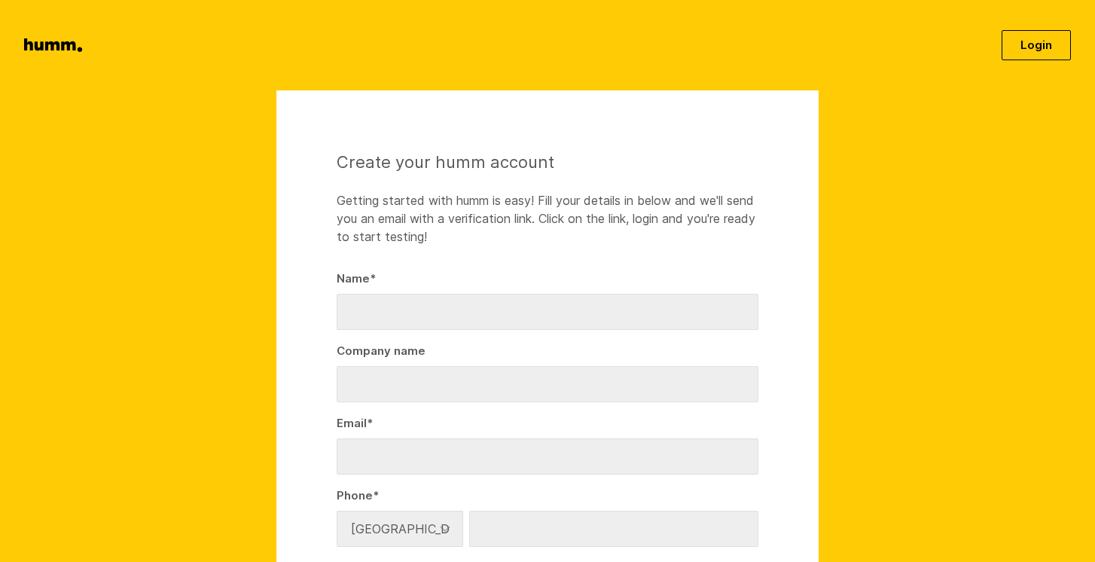
click at [1024, 44] on link "Login" at bounding box center [1036, 45] width 69 height 30
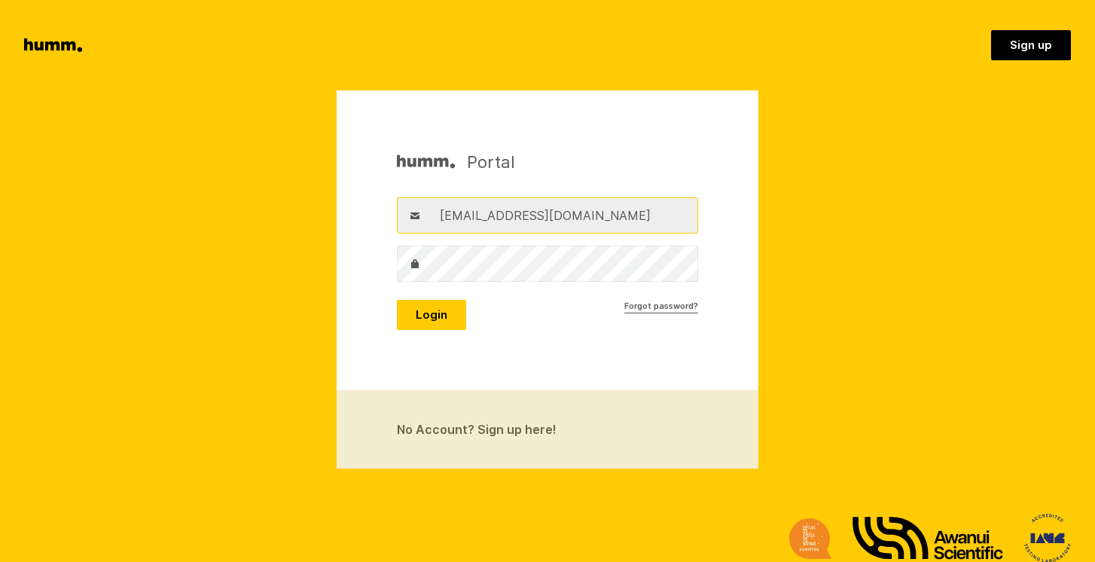
type input "mattsinclair.artist@gmail.com"
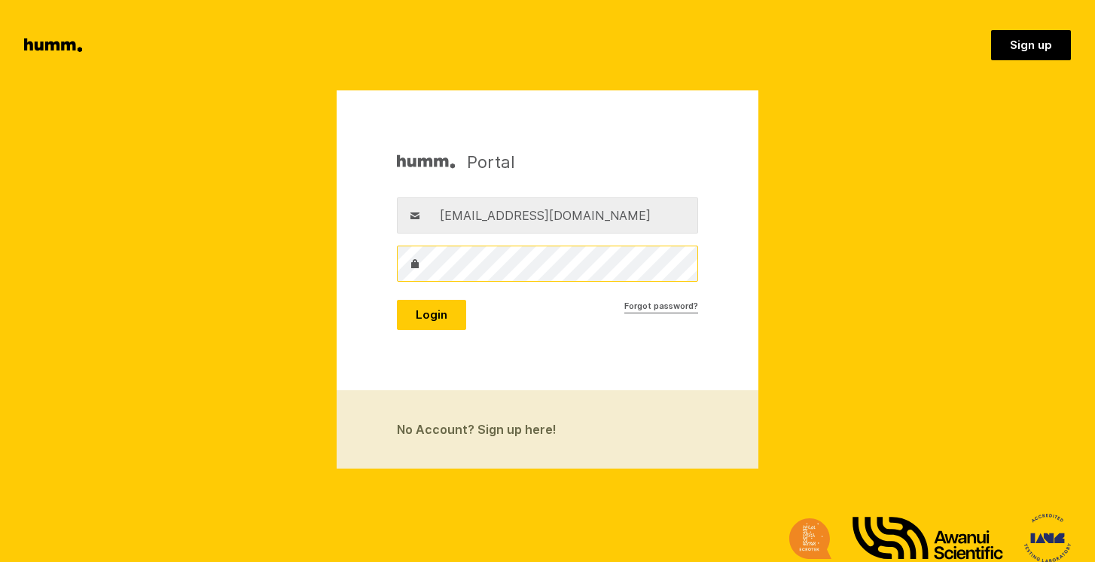
click at [431, 315] on button "Login" at bounding box center [431, 315] width 69 height 30
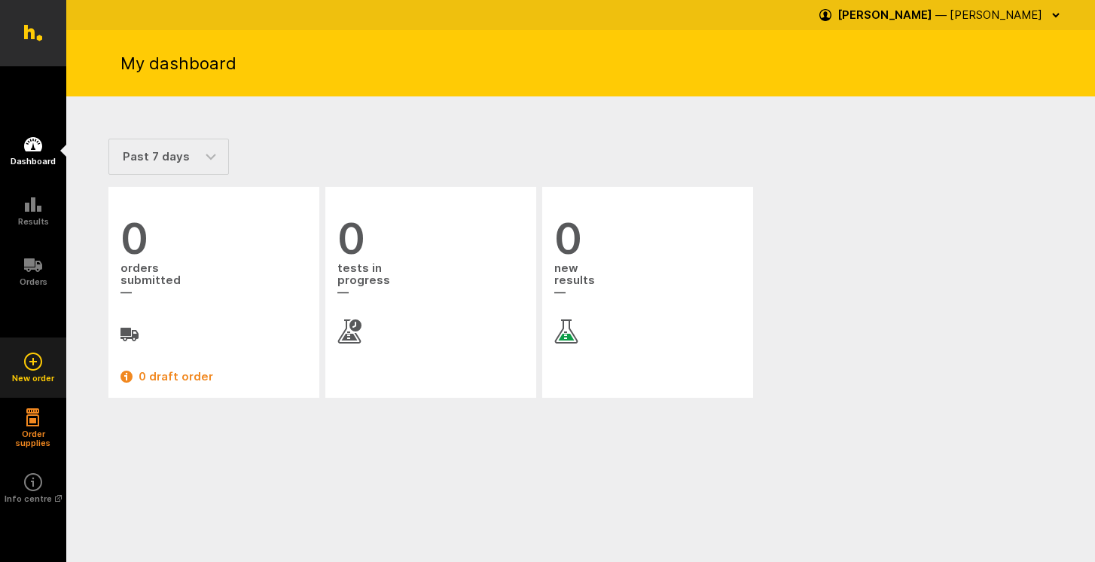
click at [35, 371] on link "New order" at bounding box center [33, 368] width 66 height 60
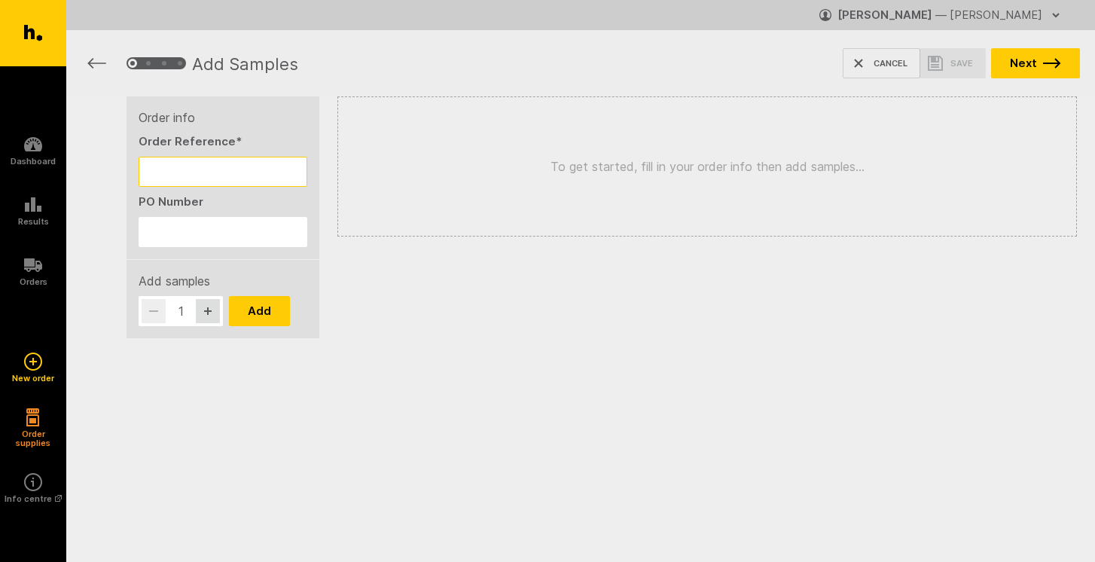
click at [191, 176] on input "Order Reference *" at bounding box center [223, 172] width 169 height 30
click at [29, 263] on icon at bounding box center [33, 265] width 18 height 14
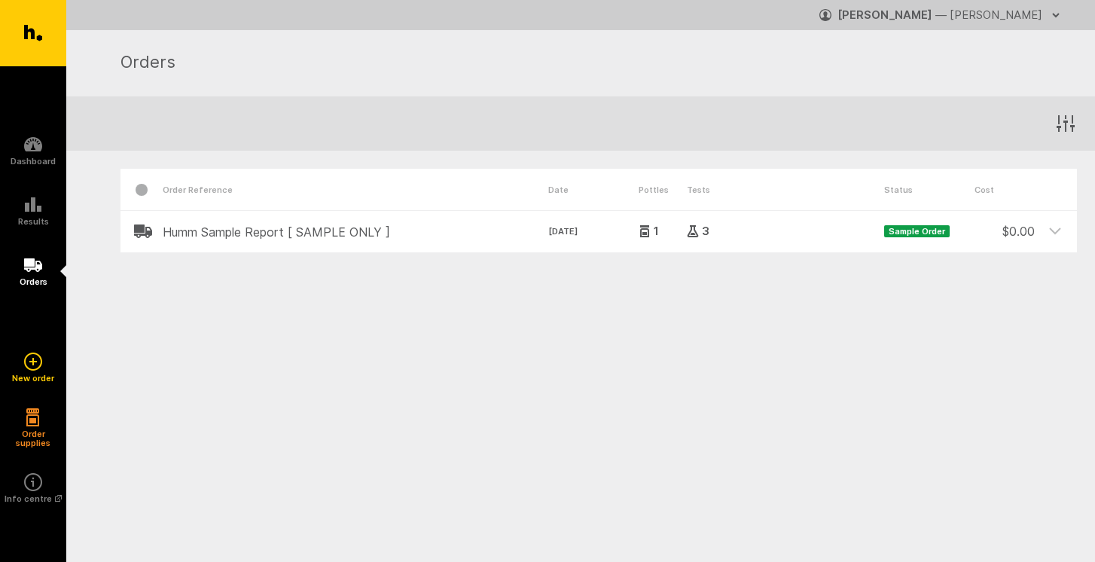
click at [249, 234] on h2 "Humm Sample Report [ SAMPLE ONLY ]" at bounding box center [356, 232] width 386 height 14
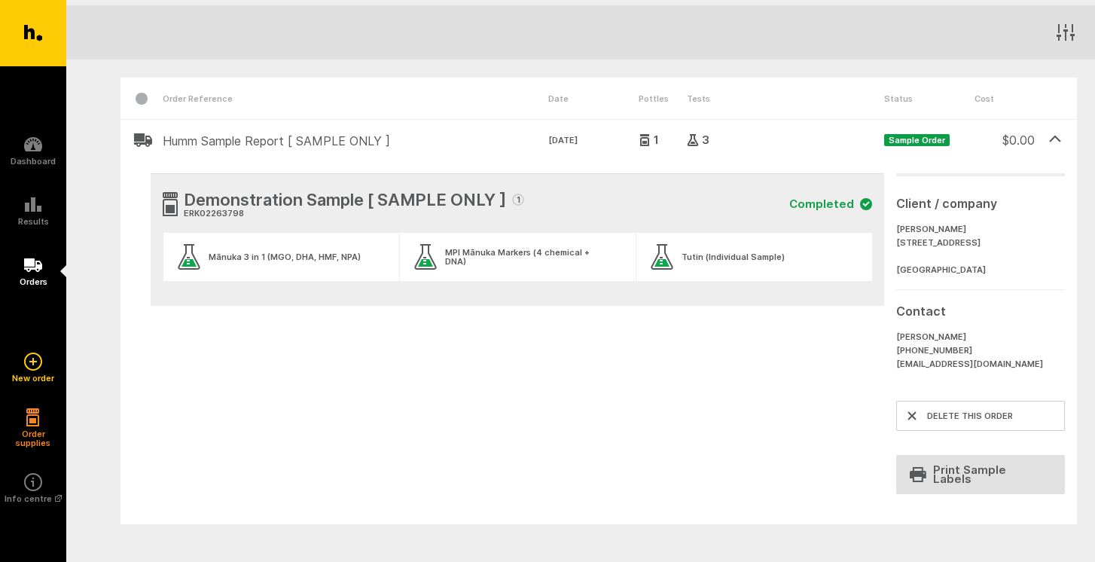
scroll to position [93, 0]
click at [35, 157] on h5 "Dashboard" at bounding box center [33, 161] width 45 height 9
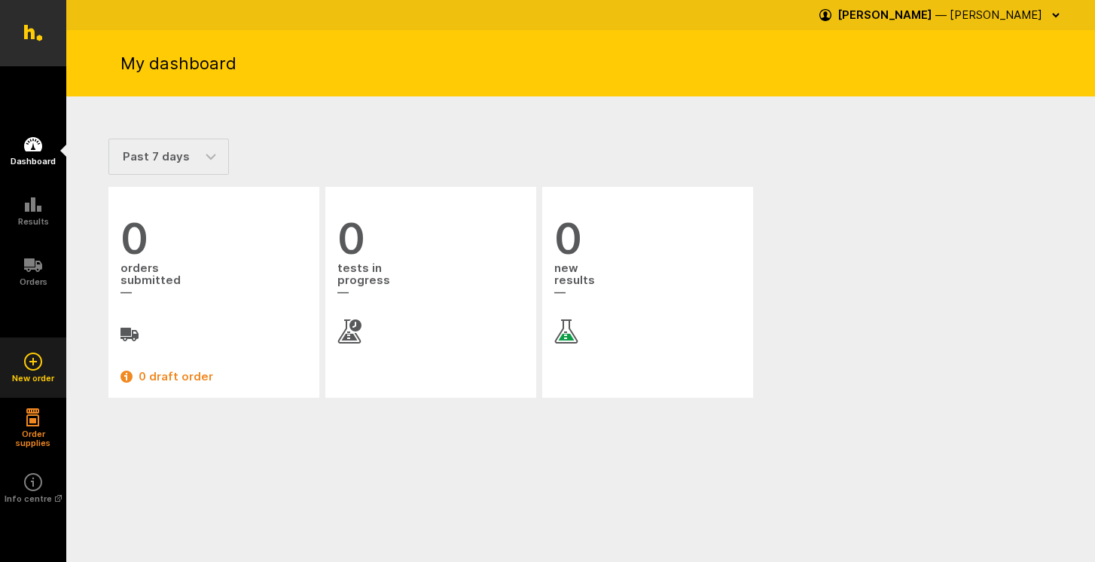
click at [34, 371] on icon at bounding box center [33, 362] width 18 height 18
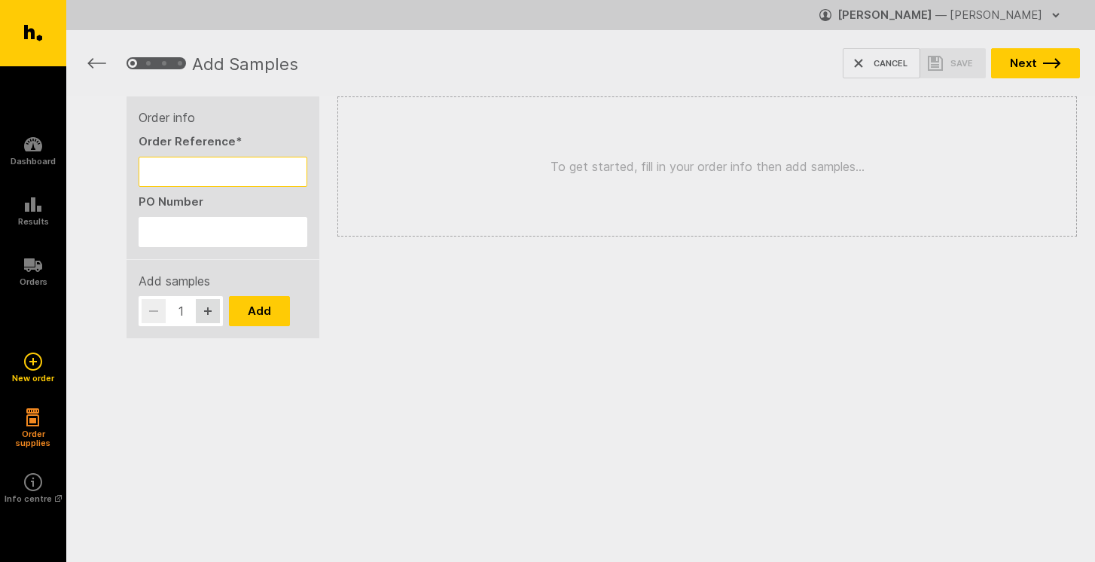
click at [196, 176] on input "Order Reference *" at bounding box center [223, 172] width 169 height 30
type input "z"
click at [32, 33] on icon at bounding box center [33, 33] width 18 height 17
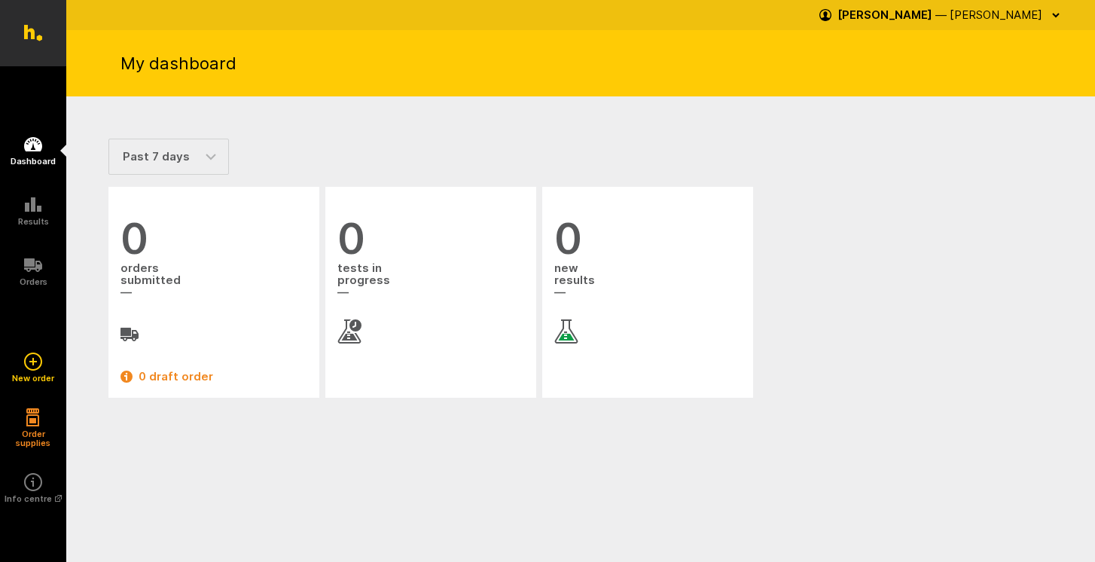
click at [1049, 17] on div "button" at bounding box center [1056, 15] width 18 height 24
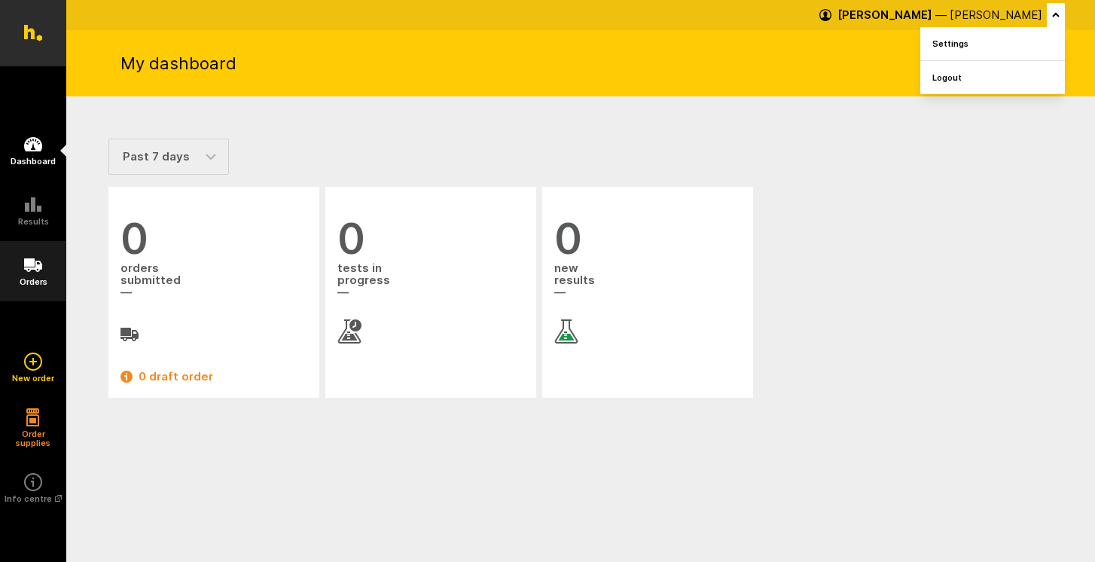
click at [33, 278] on h5 "Orders" at bounding box center [34, 281] width 28 height 9
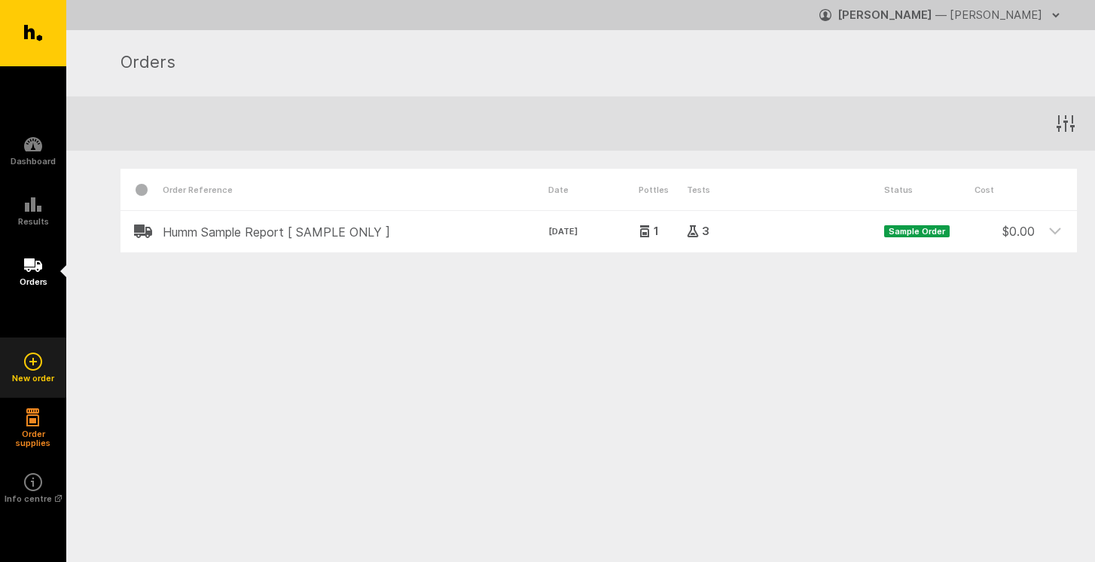
click at [36, 374] on h5 "New order" at bounding box center [33, 378] width 42 height 9
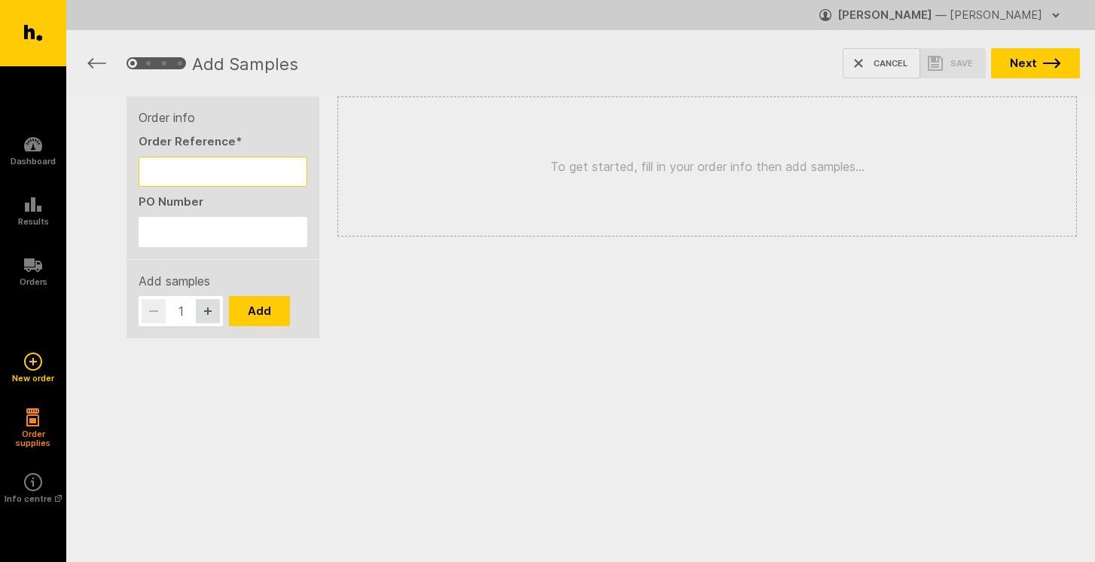
click at [206, 170] on input "Order Reference *" at bounding box center [223, 172] width 169 height 30
type input "Tutin testing"
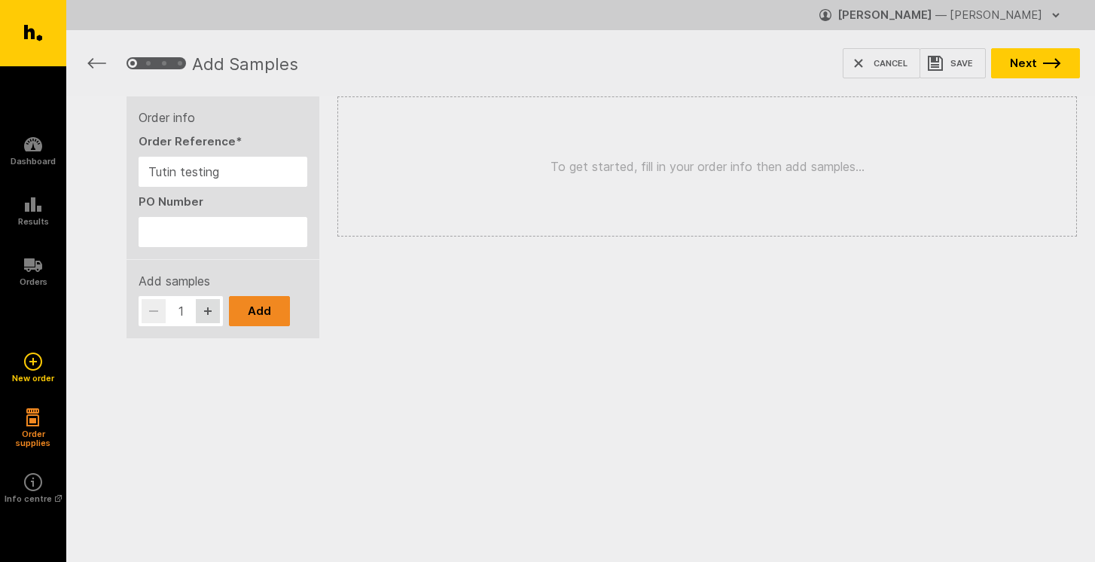
click at [272, 313] on button "Add" at bounding box center [259, 311] width 61 height 30
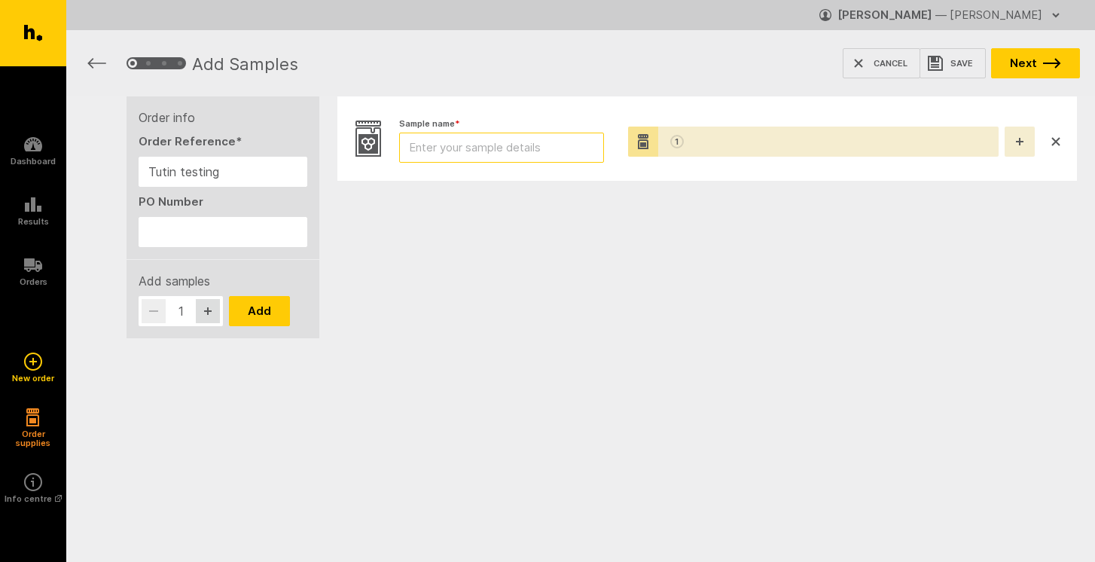
click at [477, 150] on input "Sample name *" at bounding box center [501, 148] width 205 height 30
type input "[PERSON_NAME] 1"
click at [1015, 146] on button "button" at bounding box center [1020, 142] width 30 height 30
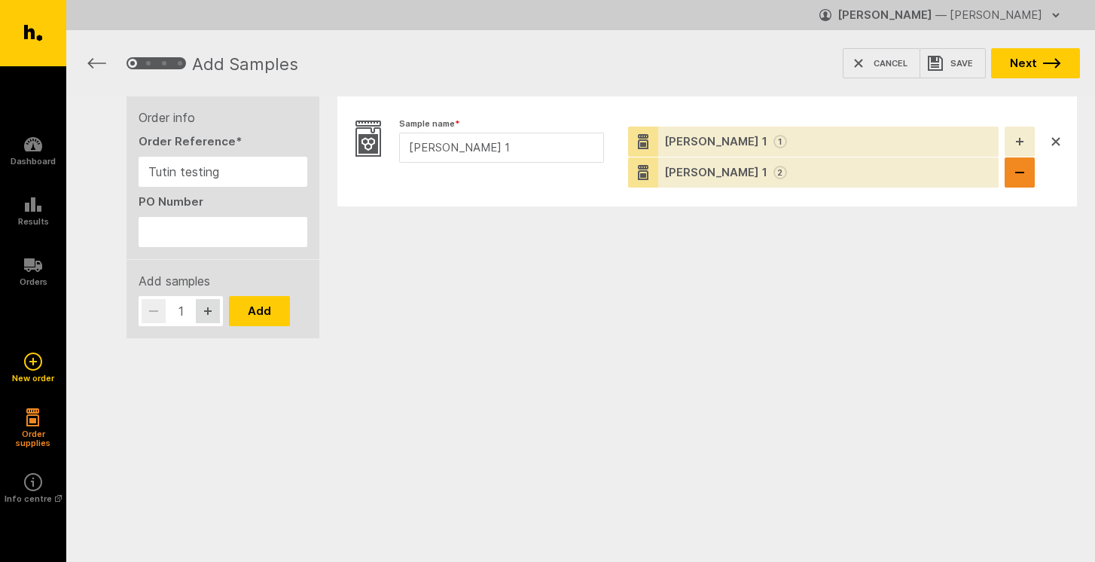
click at [1026, 182] on button "button" at bounding box center [1020, 172] width 30 height 30
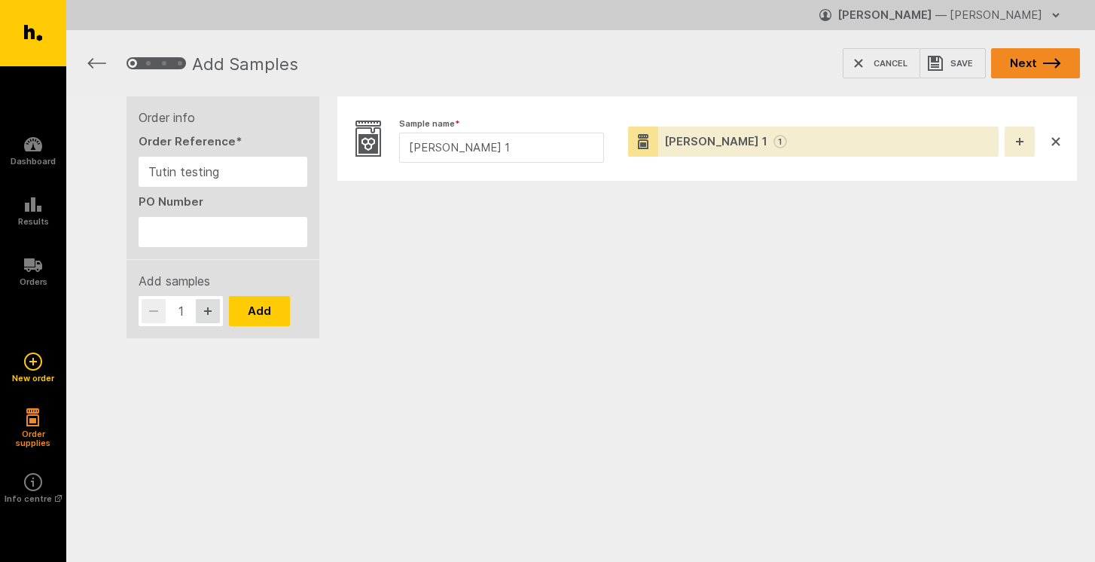
click at [1025, 60] on button "Next" at bounding box center [1035, 63] width 89 height 30
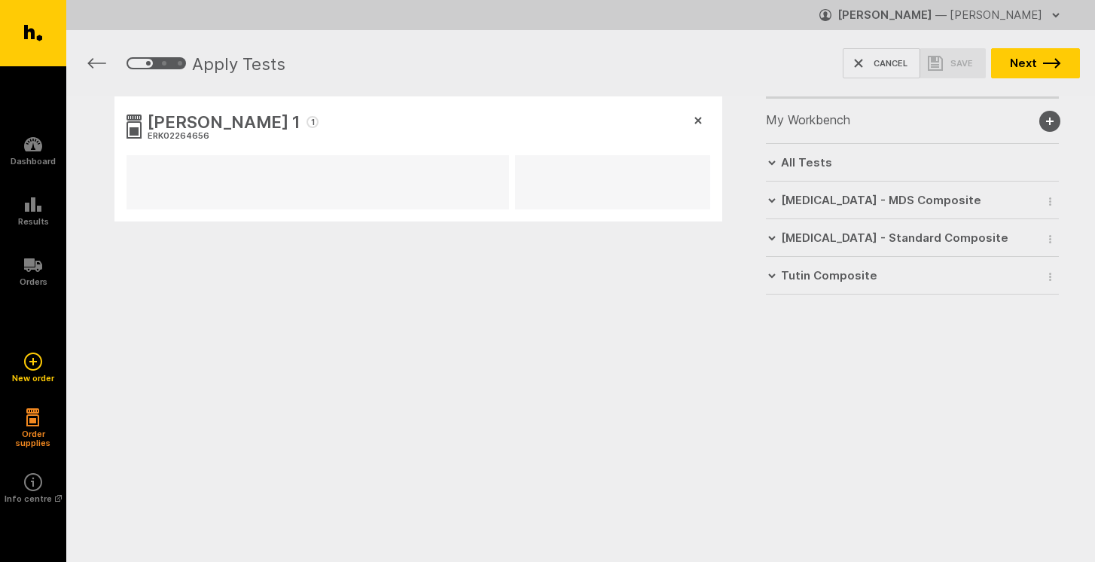
click at [794, 160] on h6 "All Tests" at bounding box center [806, 163] width 51 height 14
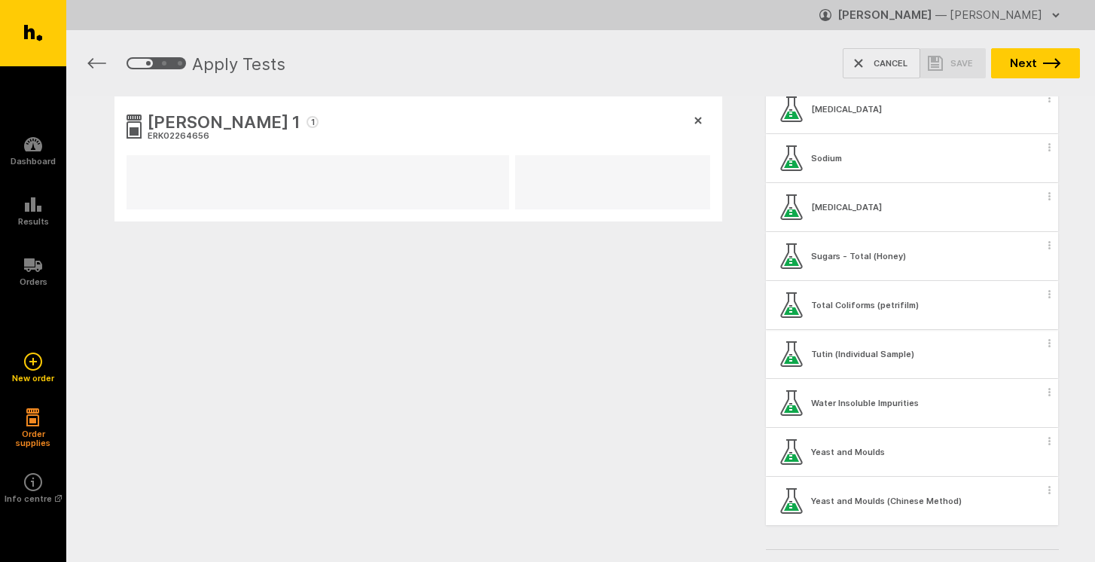
scroll to position [2060, 0]
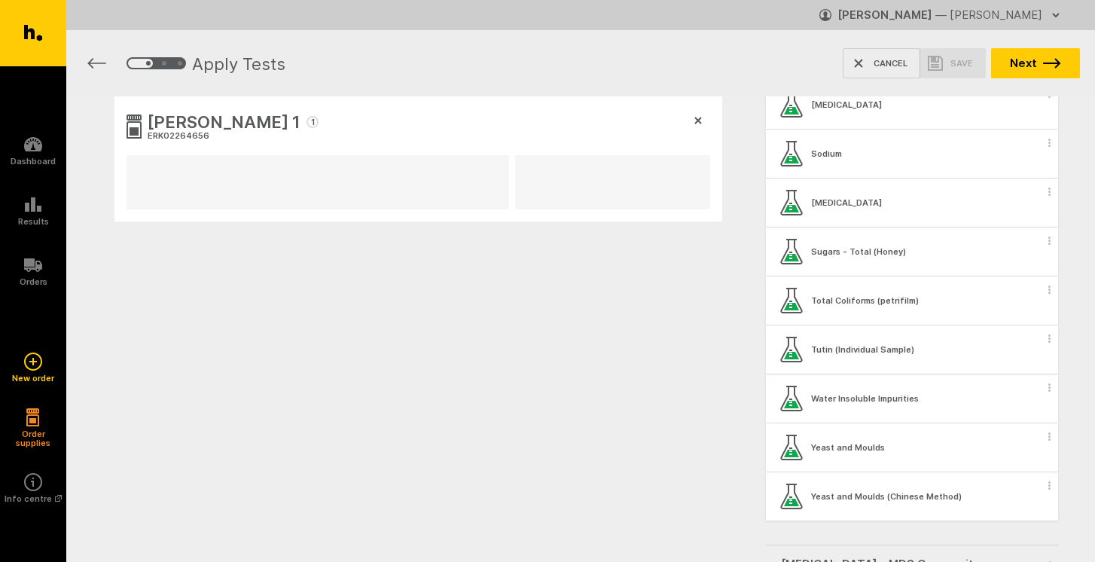
click at [859, 359] on div "Tutin (Individual Sample)" at bounding box center [912, 349] width 292 height 48
click at [784, 356] on icon at bounding box center [792, 350] width 20 height 24
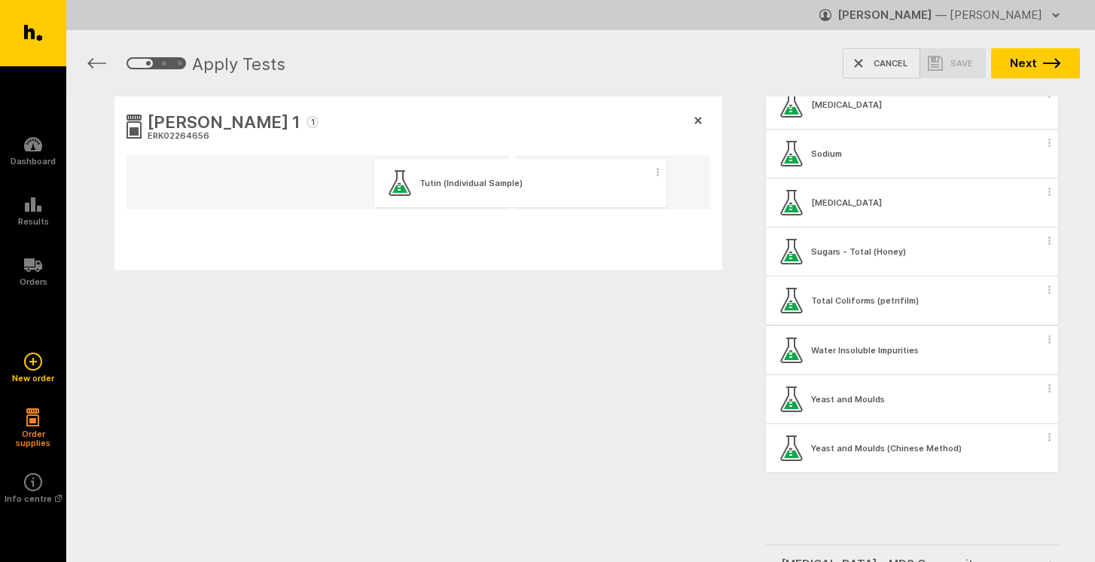
drag, startPoint x: 822, startPoint y: 356, endPoint x: 424, endPoint y: 189, distance: 431.5
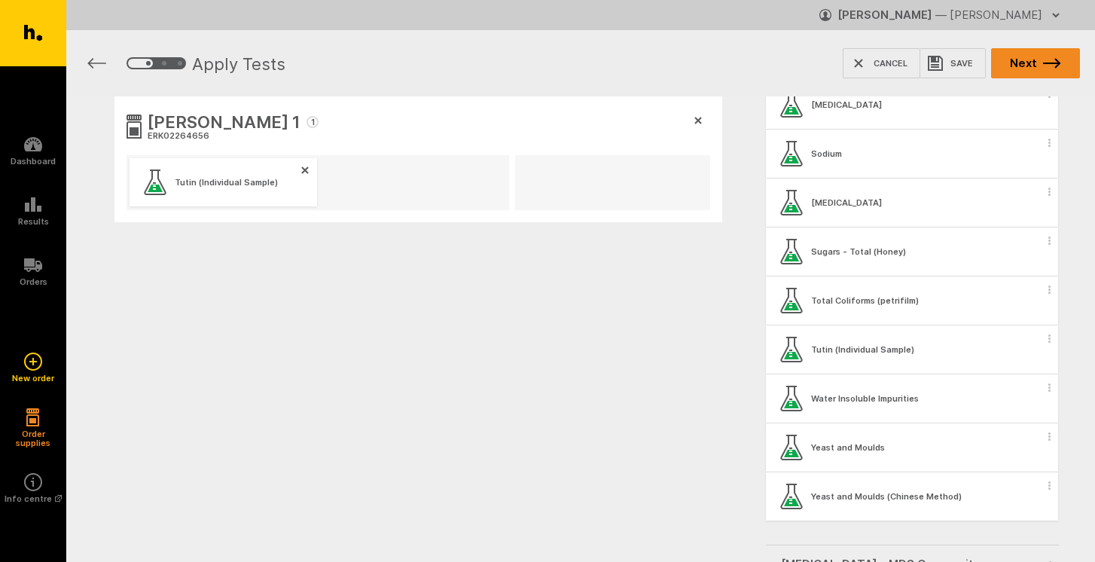
click at [1045, 66] on icon "button" at bounding box center [1052, 63] width 18 height 11
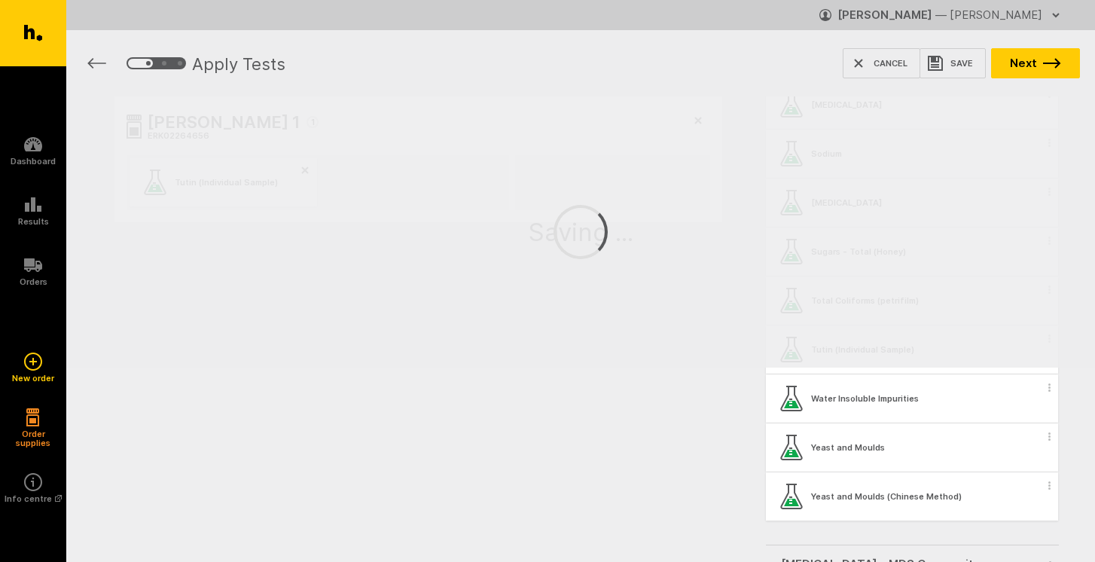
scroll to position [2, 0]
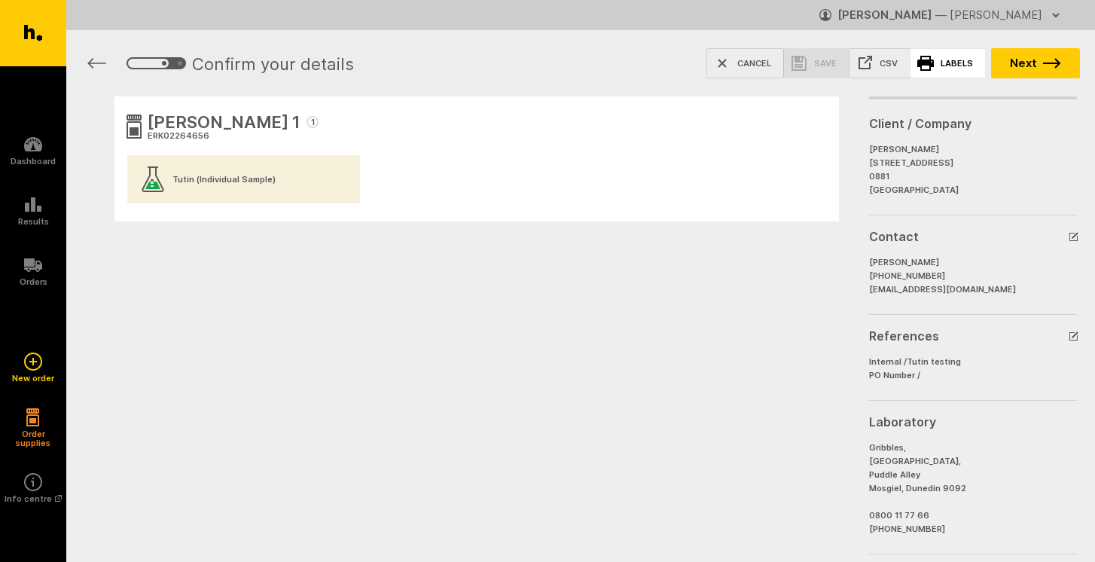
click at [944, 63] on link "Labels" at bounding box center [948, 63] width 76 height 30
click at [1040, 74] on button "Next" at bounding box center [1035, 63] width 89 height 30
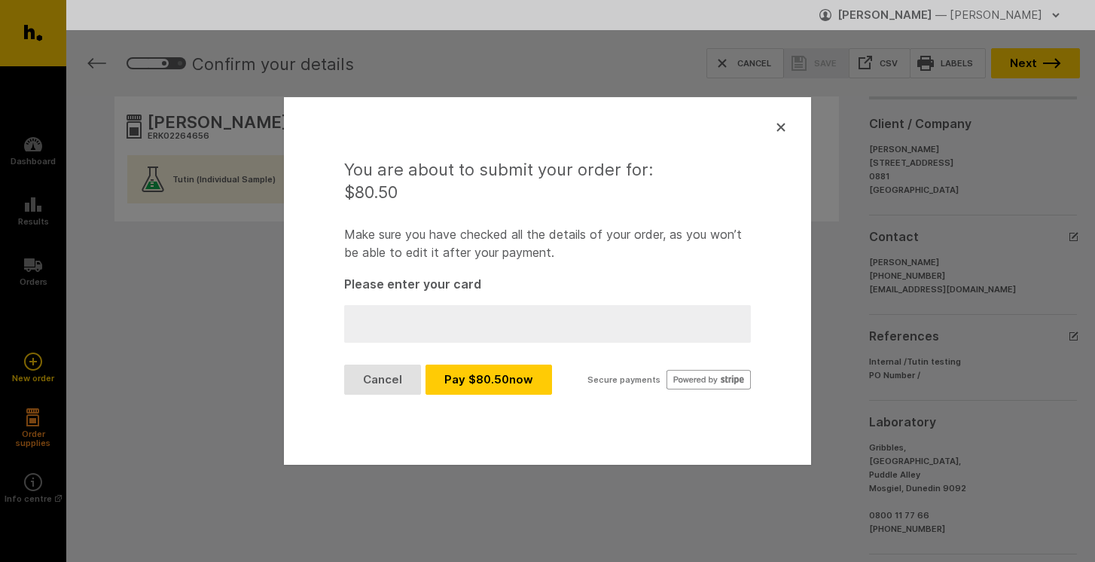
click at [452, 335] on div at bounding box center [547, 324] width 407 height 38
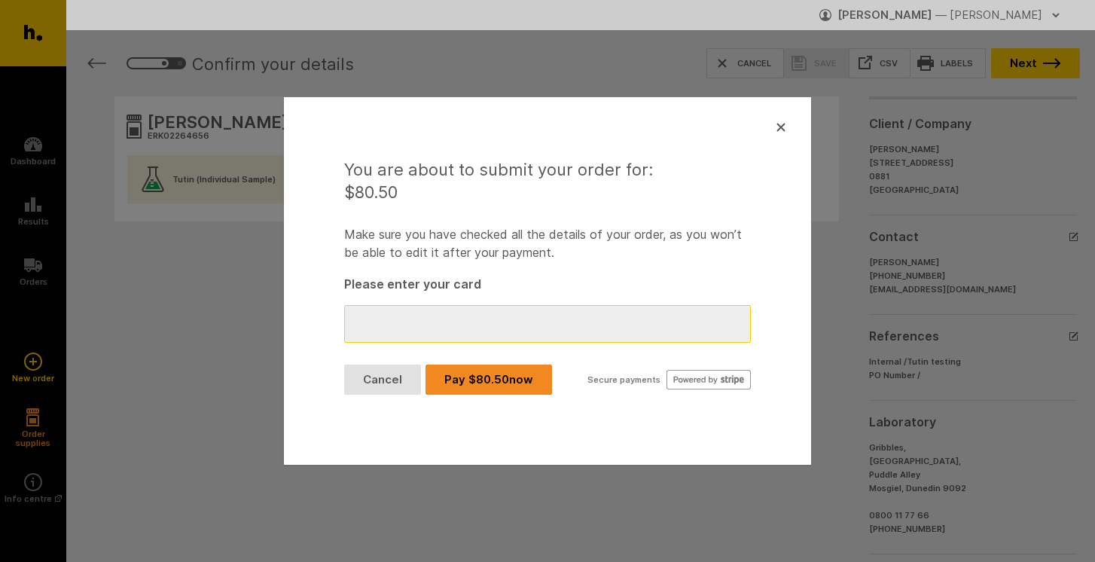
click at [507, 383] on button "Pay $ 80.50 now" at bounding box center [489, 380] width 127 height 30
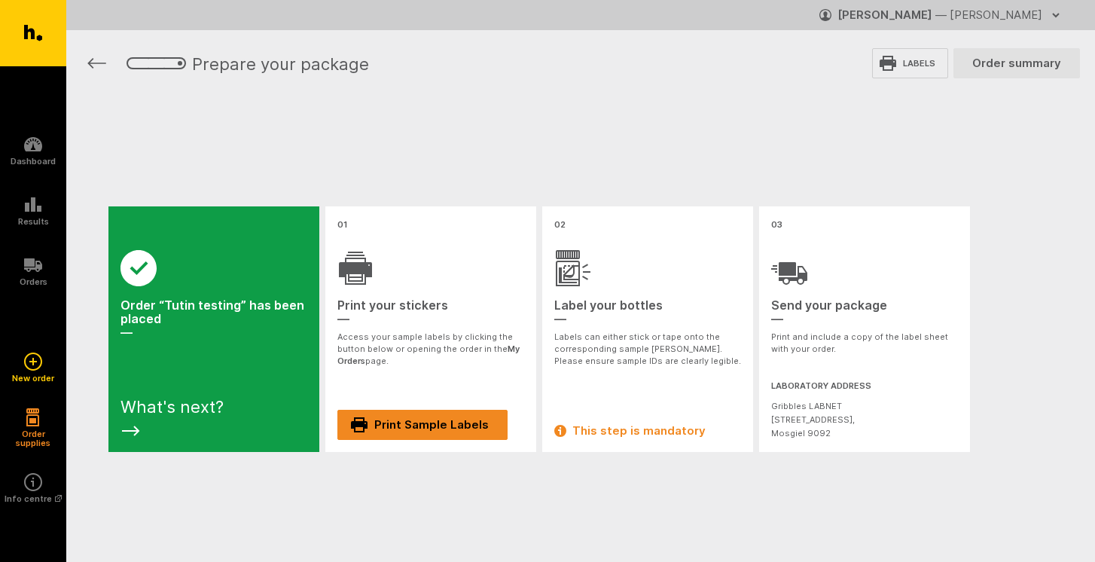
click at [422, 426] on link "Print Sample Labels" at bounding box center [423, 425] width 170 height 30
click at [423, 427] on link "Print Sample Labels" at bounding box center [423, 425] width 170 height 30
